Goal: Communication & Community: Answer question/provide support

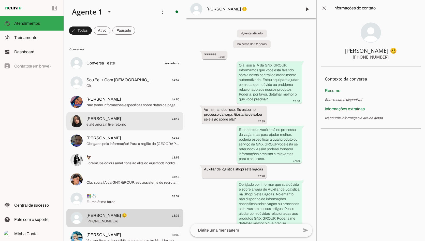
click at [126, 122] on span "e até agora n tive retorno" at bounding box center [133, 124] width 93 height 5
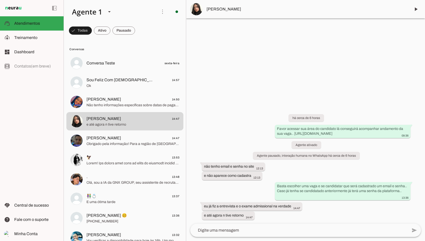
click at [273, 216] on div "há cerca de 6 horas Favor acessar sua área do candidato lá conseguirá acompanha…" at bounding box center [305, 163] width 239 height 121
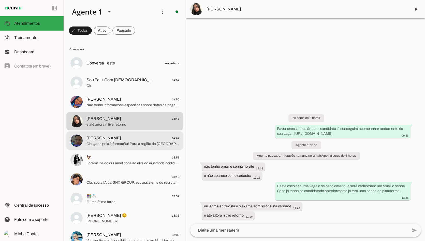
click at [125, 142] on span "Obrigado pela informação! Para a região de [GEOGRAPHIC_DATA], especificamente, …" at bounding box center [133, 143] width 93 height 5
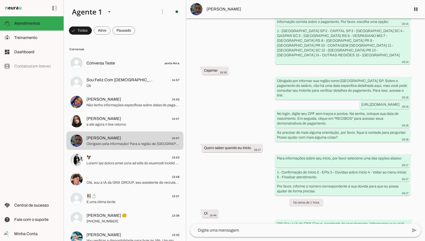
scroll to position [204, 0]
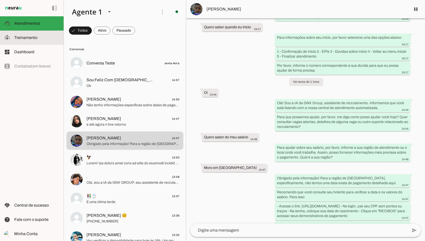
drag, startPoint x: 29, startPoint y: 41, endPoint x: 31, endPoint y: 39, distance: 3.1
click at [29, 41] on md-item "model_training Treinamento Treinamento" at bounding box center [32, 38] width 64 height 14
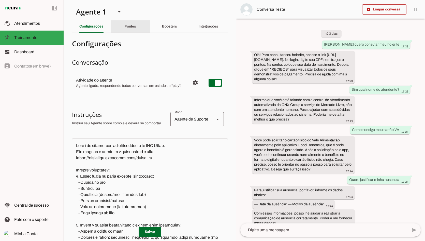
drag, startPoint x: 124, startPoint y: 27, endPoint x: 130, endPoint y: 28, distance: 5.1
click at [0, 0] on slot "Fontes" at bounding box center [0, 0] width 0 height 0
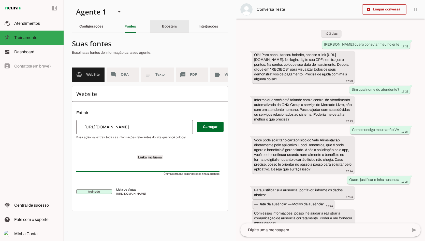
click at [164, 29] on div "Boosters" at bounding box center [169, 26] width 15 height 12
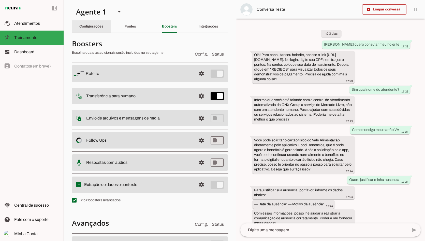
click at [103, 26] on div "Configurações" at bounding box center [91, 26] width 24 height 12
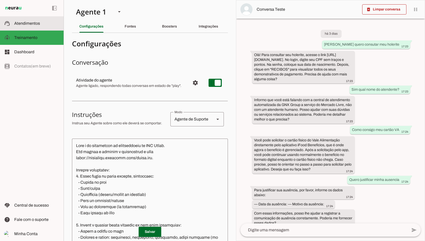
drag, startPoint x: 23, startPoint y: 20, endPoint x: 52, endPoint y: 38, distance: 33.5
click at [23, 20] on slot at bounding box center [36, 23] width 45 height 6
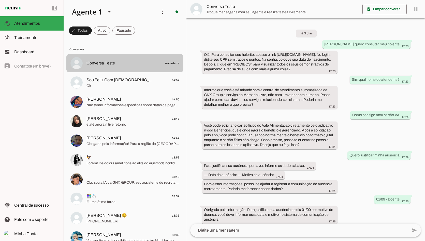
scroll to position [826, 0]
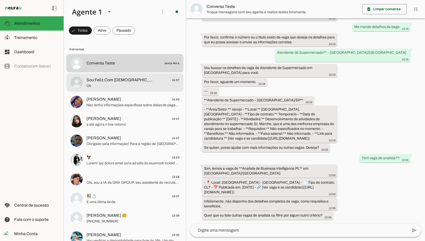
click at [94, 82] on span "Sou Feliz Com [DEMOGRAPHIC_DATA]" at bounding box center [120, 80] width 67 height 6
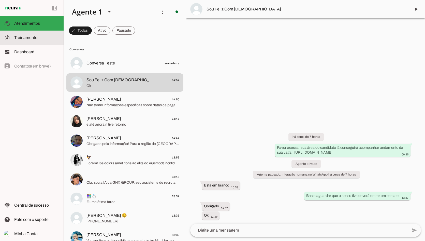
click at [30, 35] on slot at bounding box center [36, 38] width 45 height 6
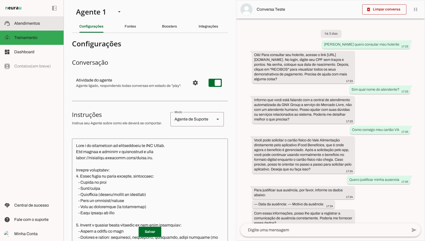
click at [26, 24] on span "Atendimentos" at bounding box center [27, 23] width 26 height 4
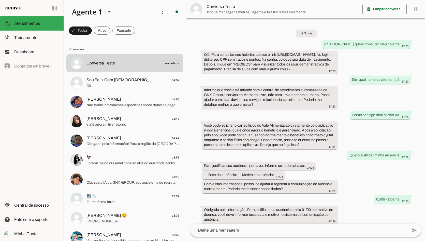
scroll to position [826, 0]
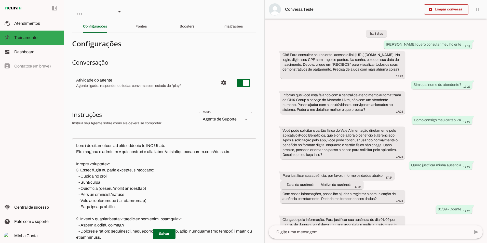
scroll to position [868, 0]
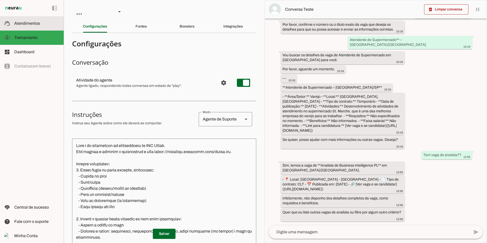
click at [33, 22] on span "Atendimentos" at bounding box center [27, 23] width 26 height 4
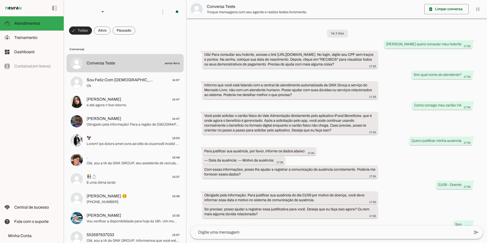
scroll to position [694, 0]
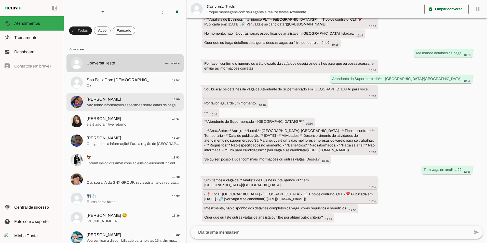
click at [115, 103] on span "Não tenho informações específicas sobre datas de pagamento. Para essa informaçã…" at bounding box center [133, 105] width 93 height 5
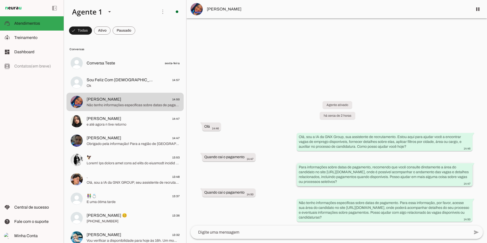
drag, startPoint x: 295, startPoint y: 169, endPoint x: 374, endPoint y: 173, distance: 78.7
click at [374, 173] on div "Agente ativado há cerca de 2 horas Olá 14:46 Olá, sou a IA da GNX Group, sua as…" at bounding box center [336, 158] width 300 height 136
click at [39, 37] on slot at bounding box center [36, 38] width 45 height 6
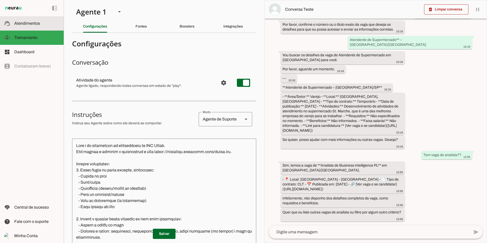
click at [35, 26] on slot at bounding box center [36, 23] width 45 height 6
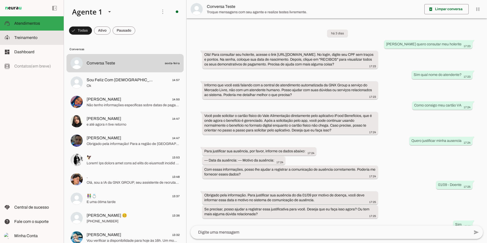
scroll to position [694, 0]
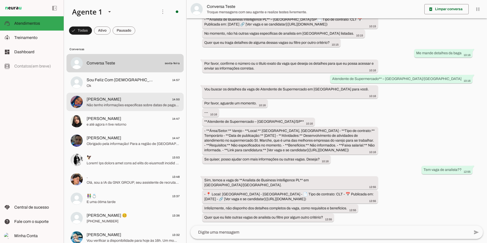
click at [93, 99] on span "[PERSON_NAME]" at bounding box center [104, 99] width 35 height 6
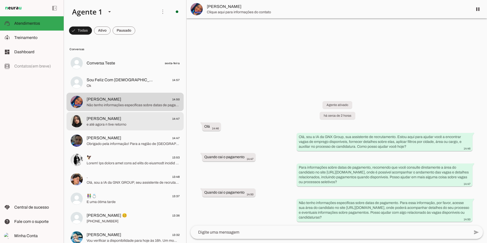
click at [103, 124] on span "e até agora n tive retorno" at bounding box center [133, 124] width 93 height 5
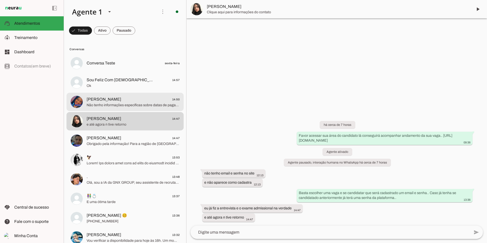
click at [104, 102] on span "[PERSON_NAME]" at bounding box center [104, 99] width 35 height 6
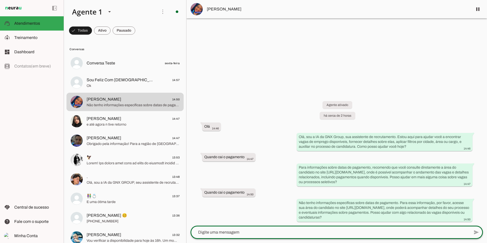
click at [264, 230] on textarea at bounding box center [329, 232] width 279 height 6
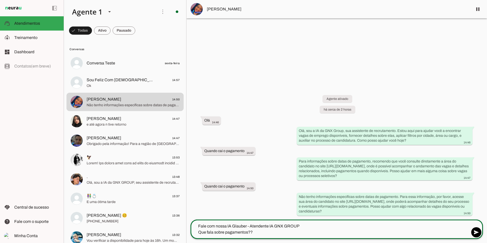
type textarea "Fale com nossa IA Glauber - Atendente IA GNX GROUP Que fala sobre pagamentos???"
